Goal: Task Accomplishment & Management: Manage account settings

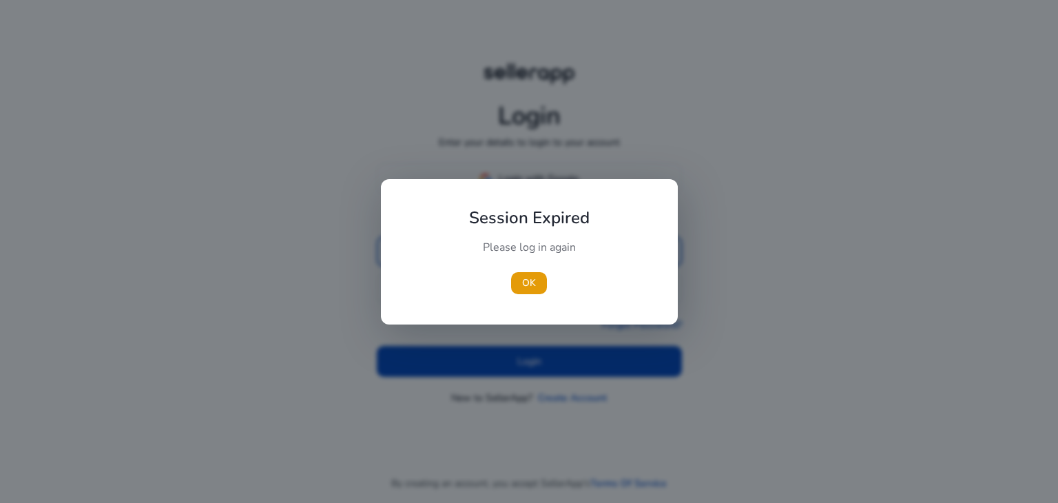
type input "**********"
click at [543, 360] on div at bounding box center [529, 251] width 1058 height 503
click at [532, 276] on span "OK" at bounding box center [529, 282] width 14 height 14
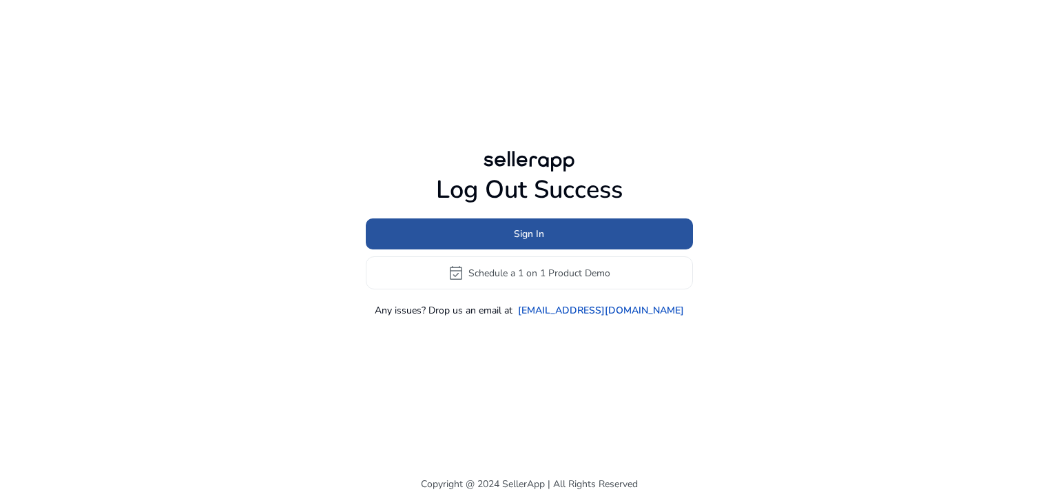
click at [542, 237] on span "Sign In" at bounding box center [529, 234] width 30 height 14
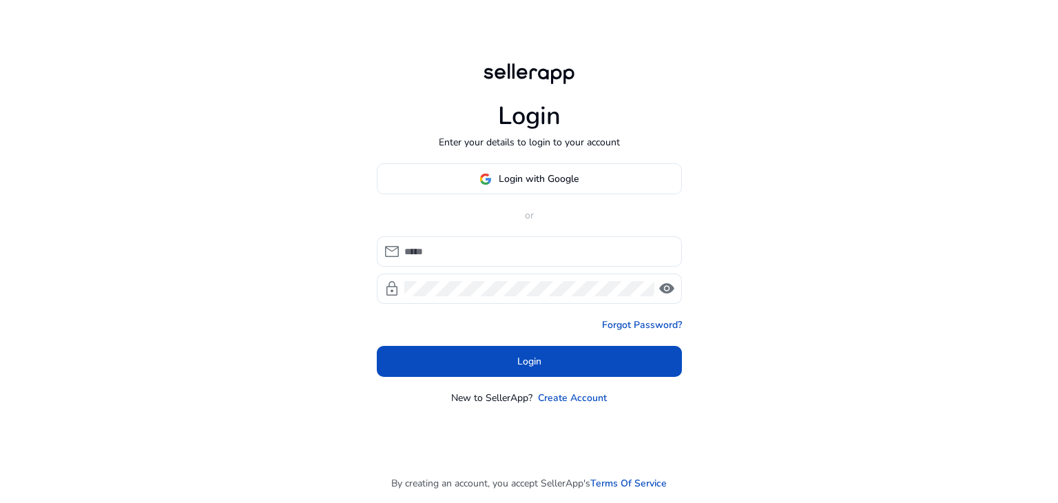
type input "**********"
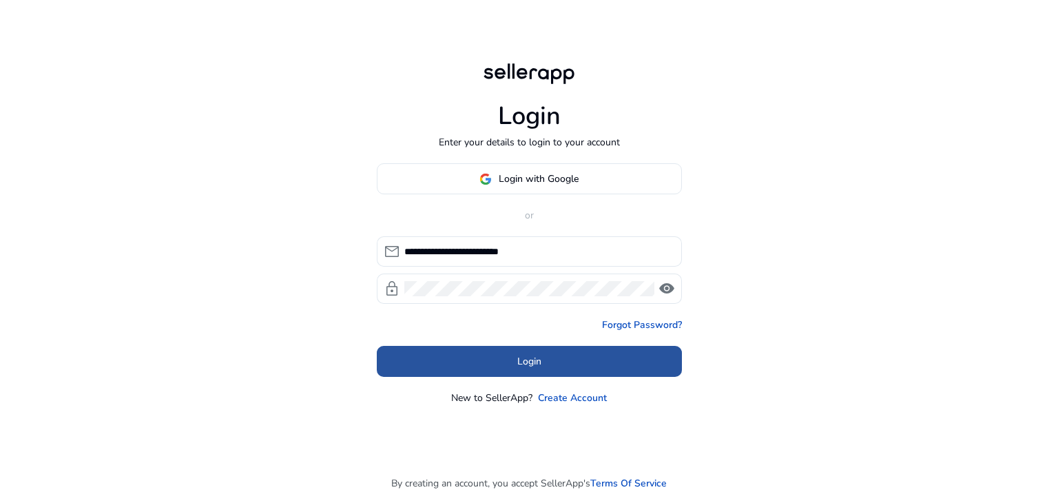
click at [522, 358] on span "Login" at bounding box center [529, 361] width 24 height 14
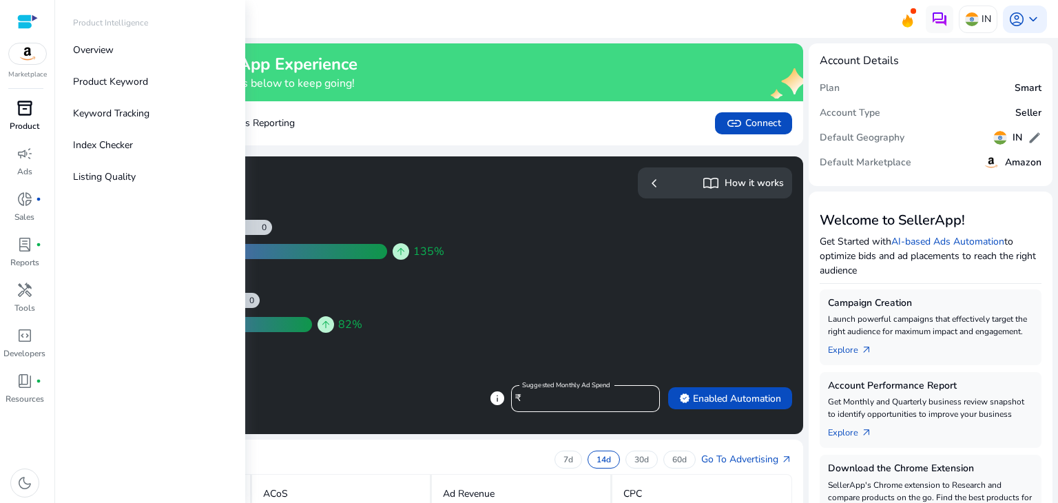
click at [23, 110] on span "inventory_2" at bounding box center [25, 108] width 17 height 17
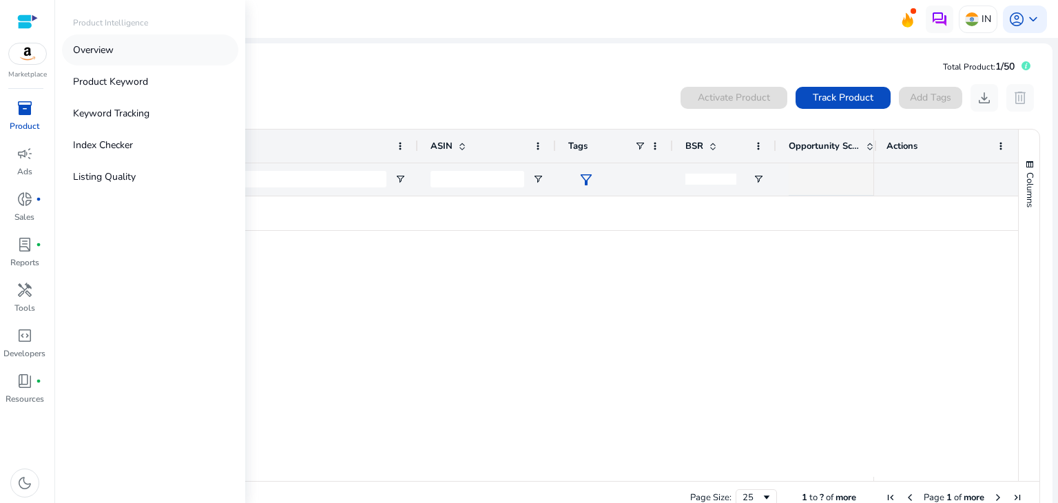
click at [113, 56] on p "Overview" at bounding box center [93, 50] width 41 height 14
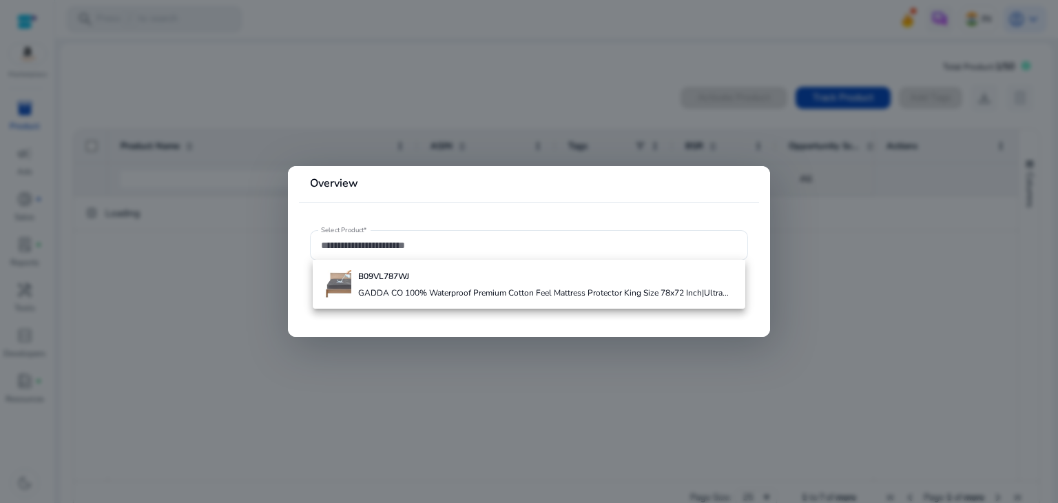
click at [560, 393] on div at bounding box center [529, 251] width 1058 height 503
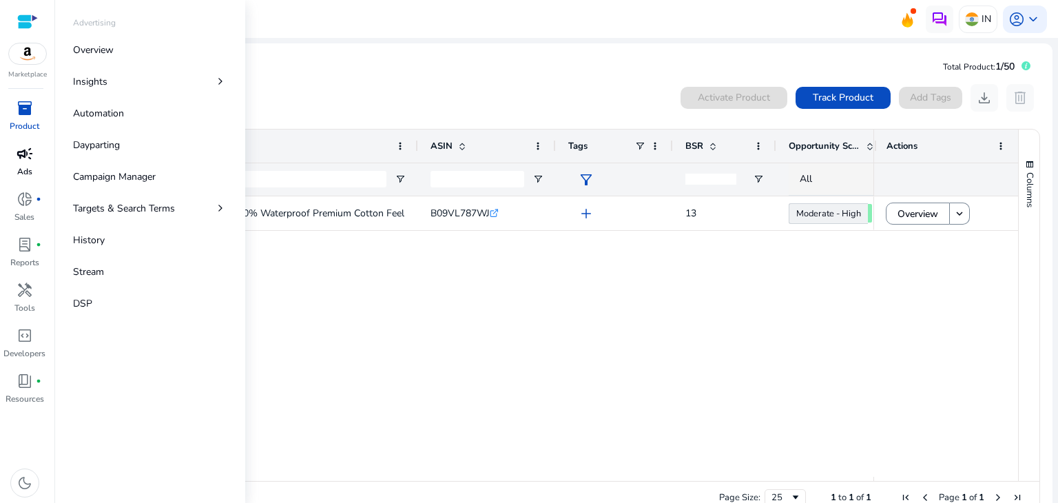
click at [25, 155] on span "campaign" at bounding box center [25, 153] width 17 height 17
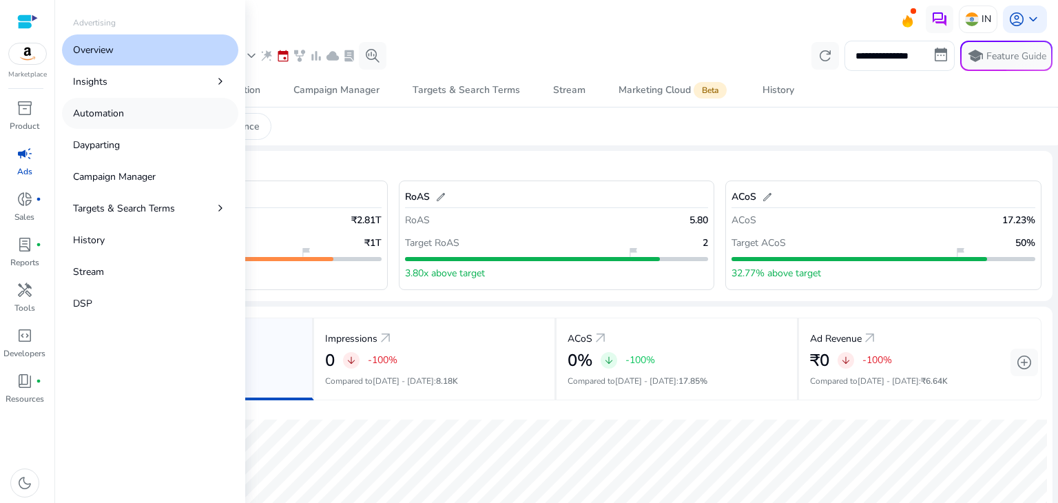
click at [103, 111] on p "Automation" at bounding box center [98, 113] width 51 height 14
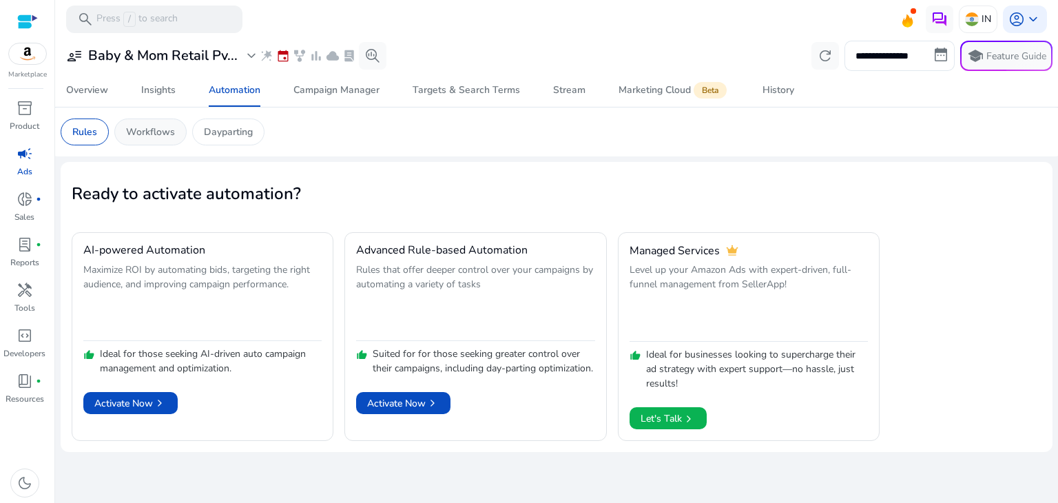
click at [135, 125] on p "Workflows" at bounding box center [150, 132] width 49 height 14
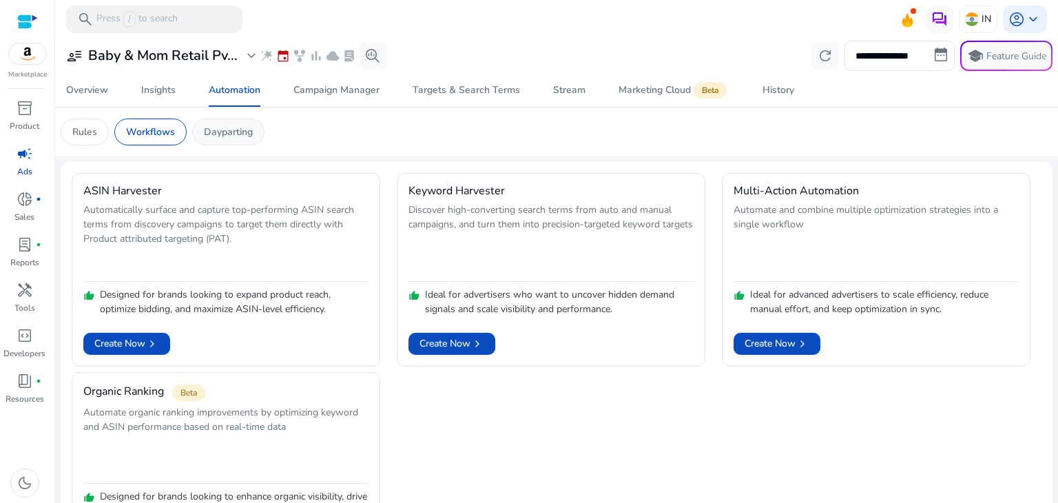
click at [229, 125] on p "Dayparting" at bounding box center [228, 132] width 49 height 14
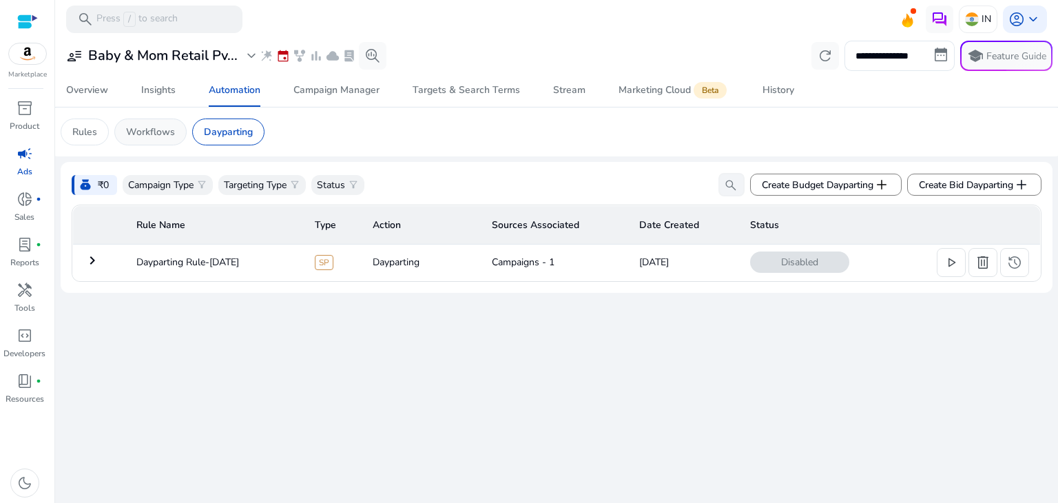
click at [137, 132] on p "Workflows" at bounding box center [150, 132] width 49 height 14
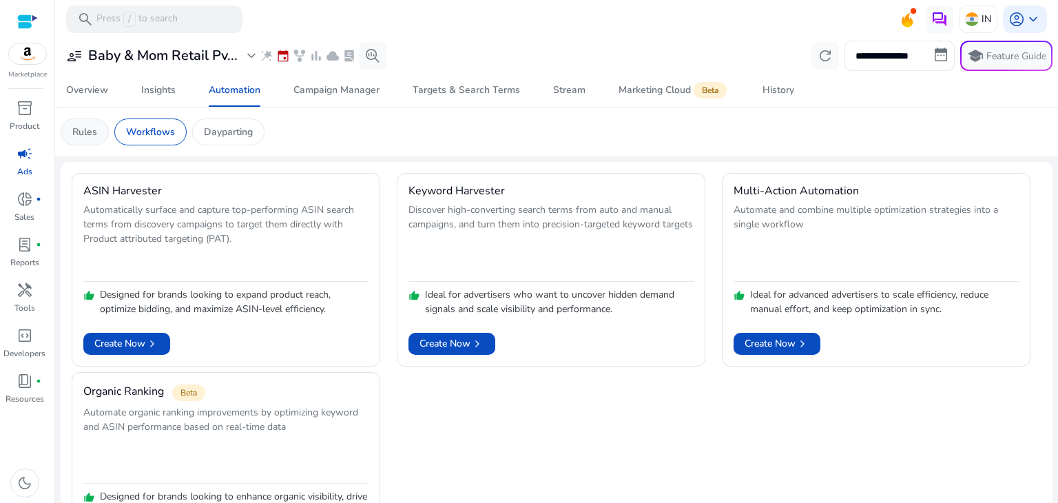
click at [93, 127] on p "Rules" at bounding box center [84, 132] width 25 height 14
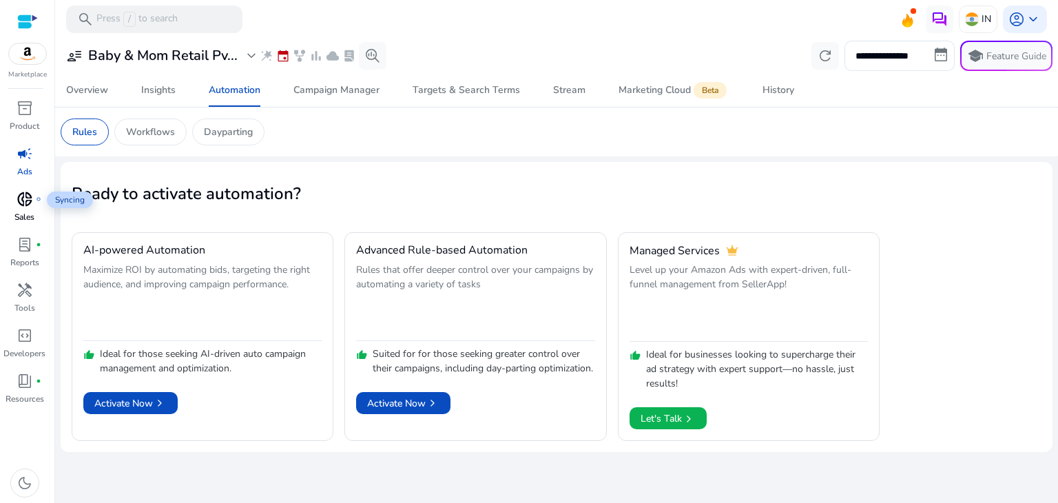
click at [36, 201] on span "fiber_manual_record" at bounding box center [39, 199] width 6 height 6
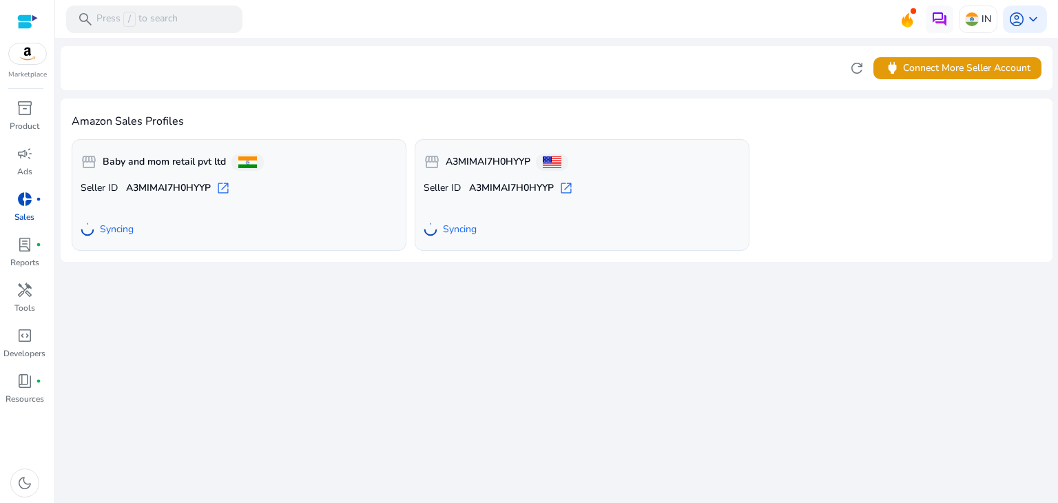
click at [553, 299] on div "We are getting things ready for you... refresh power Connect More Seller Accoun…" at bounding box center [557, 270] width 992 height 465
